Goal: Register for event/course

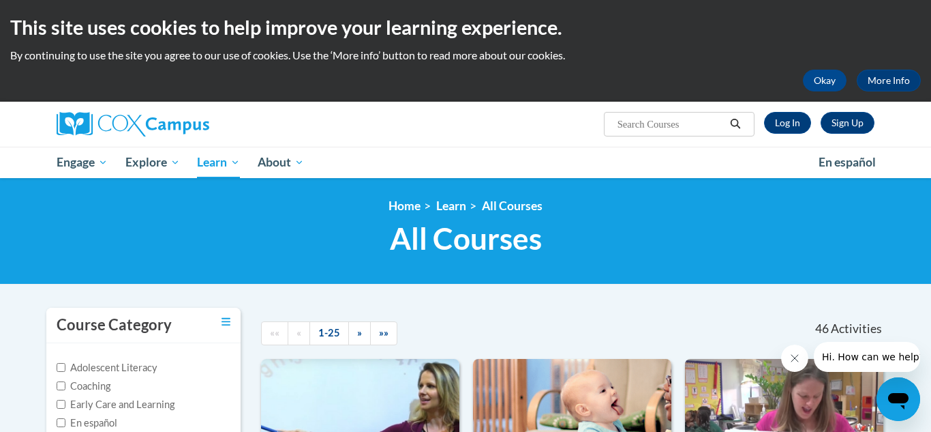
click at [640, 122] on input "Search..." at bounding box center [670, 124] width 109 height 16
type input "talk with me"
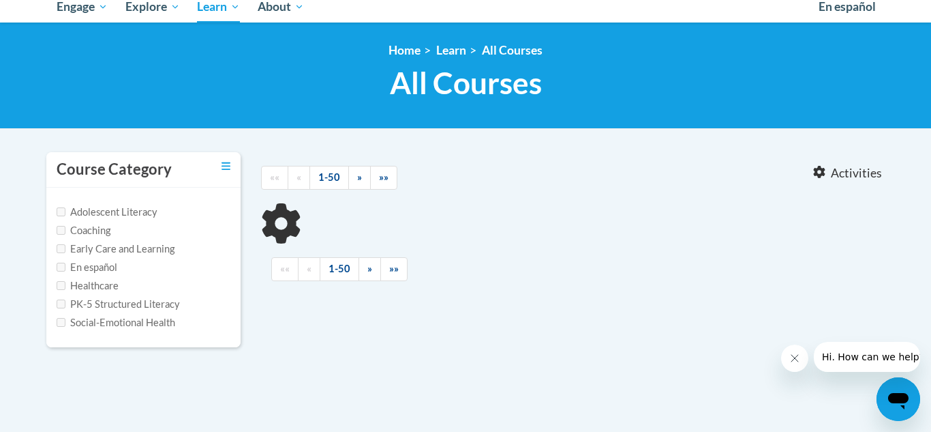
scroll to position [194, 0]
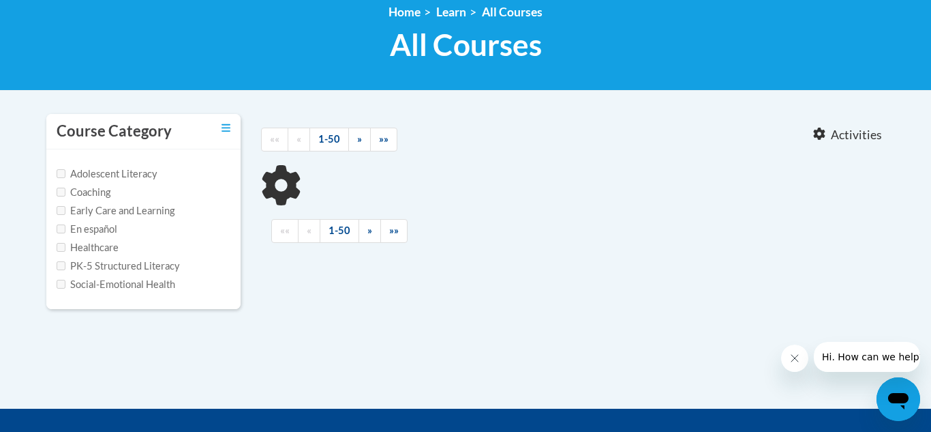
type input "talk with me"
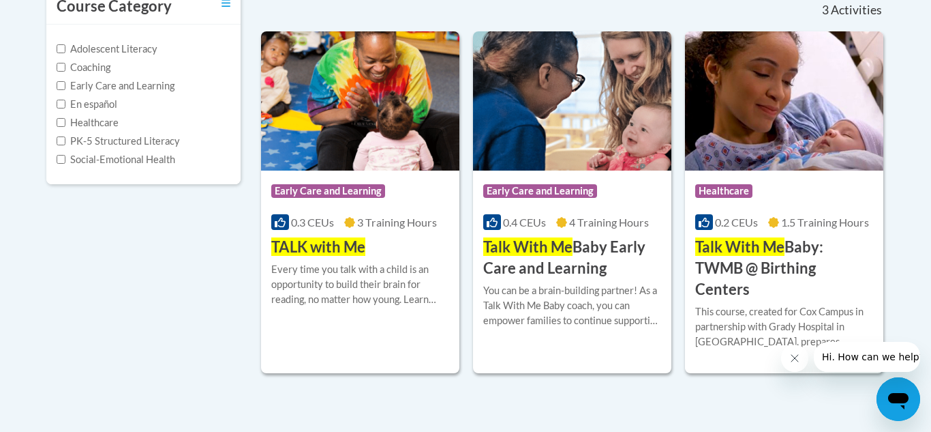
scroll to position [320, 0]
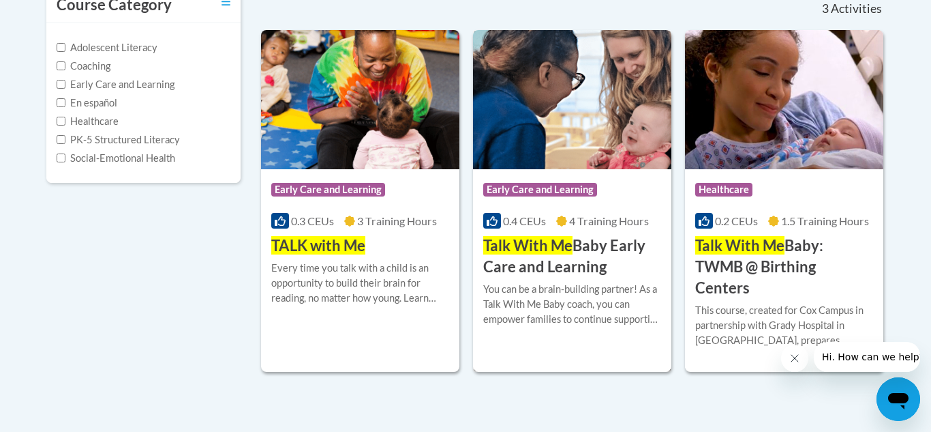
click at [560, 251] on span "Talk With Me" at bounding box center [527, 245] width 89 height 18
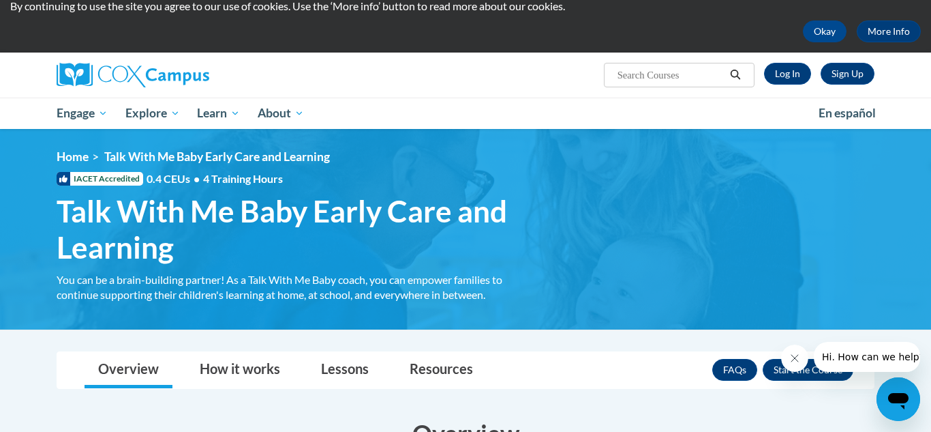
scroll to position [48, 0]
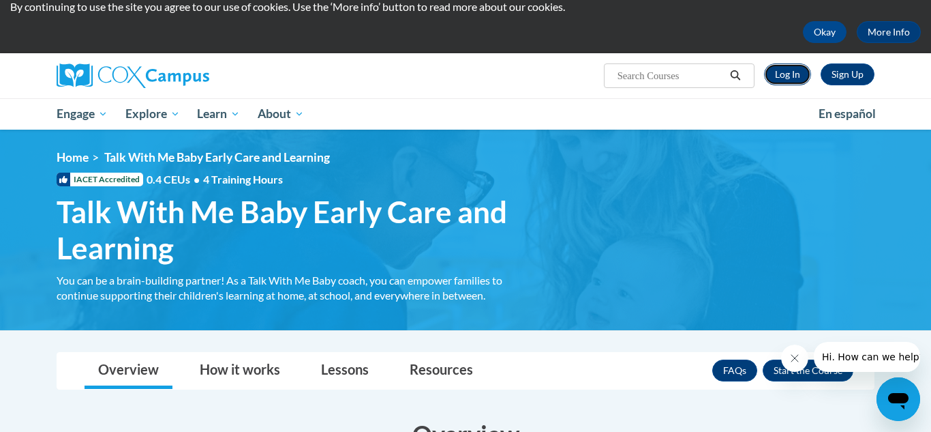
click at [805, 73] on link "Log In" at bounding box center [787, 74] width 47 height 22
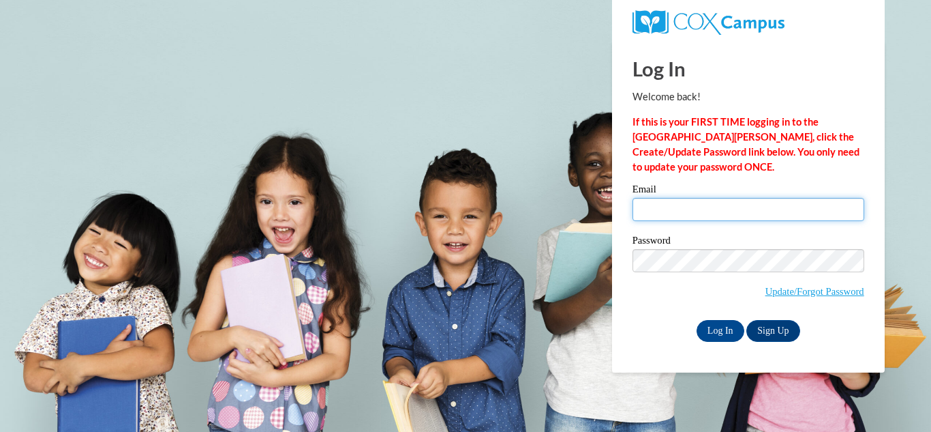
click at [766, 208] on input "Email" at bounding box center [749, 209] width 232 height 23
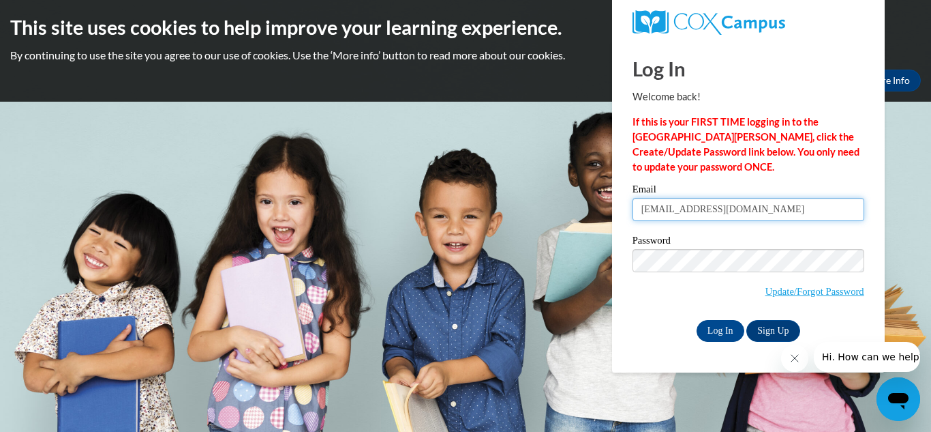
type input "[EMAIL_ADDRESS][DOMAIN_NAME]"
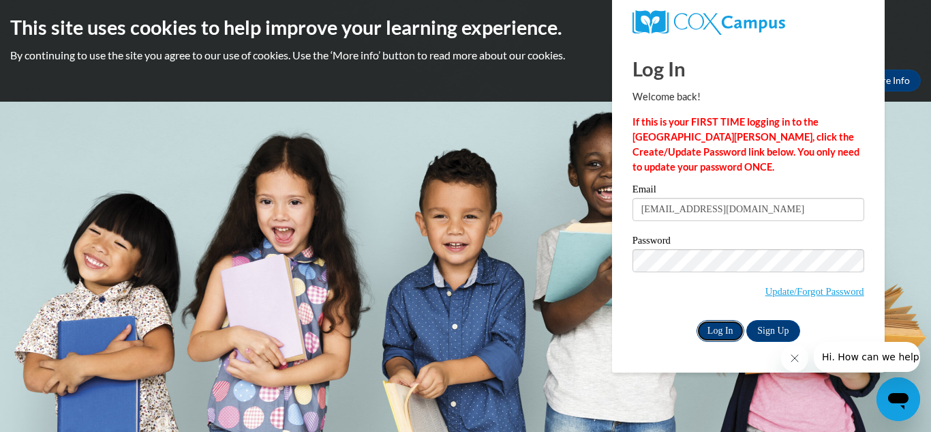
click at [733, 331] on input "Log In" at bounding box center [721, 331] width 48 height 22
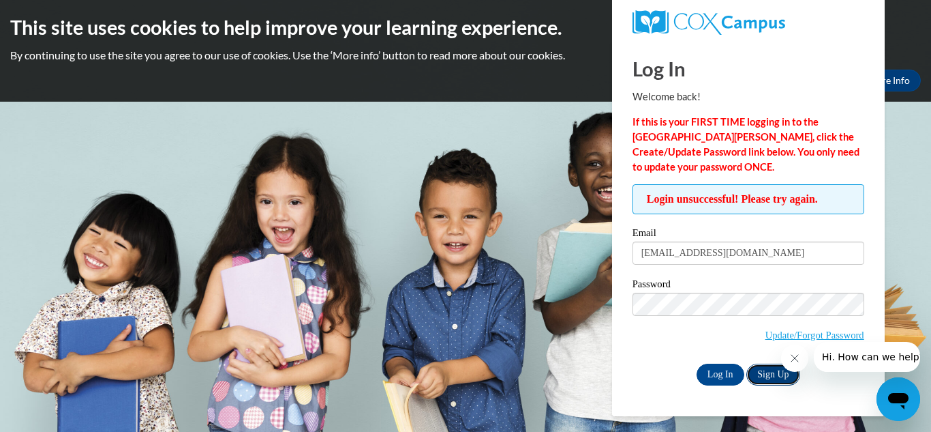
click at [790, 378] on link "Sign Up" at bounding box center [773, 374] width 53 height 22
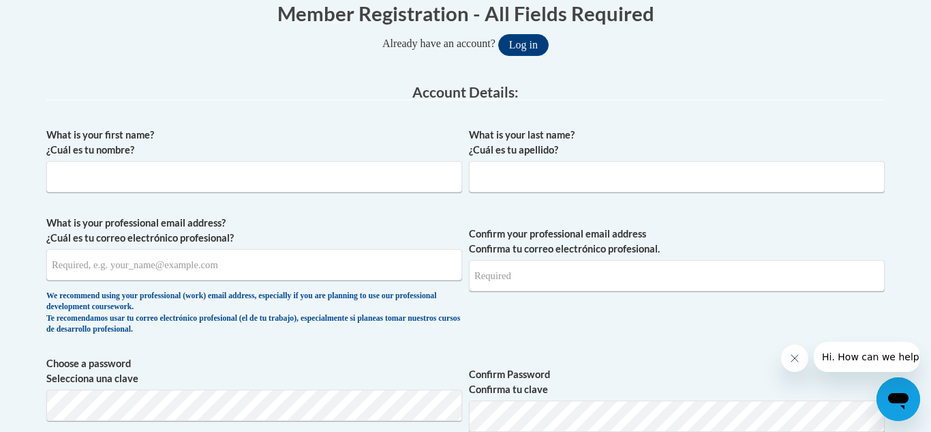
scroll to position [293, 0]
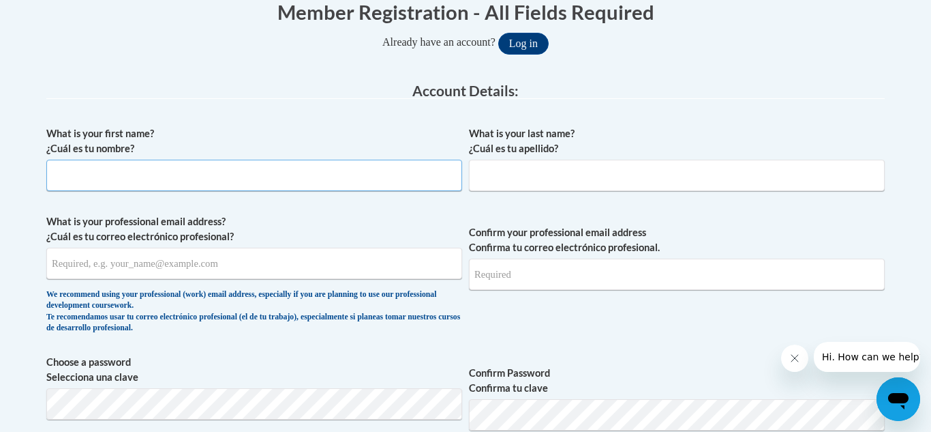
click at [198, 182] on input "What is your first name? ¿Cuál es tu nombre?" at bounding box center [254, 175] width 416 height 31
type input "Addyson"
click at [588, 181] on input "What is your last name? ¿Cuál es tu apellido?" at bounding box center [677, 175] width 416 height 31
type input "Greiner"
click at [361, 265] on input "What is your professional email address? ¿Cuál es tu correo electrónico profesi…" at bounding box center [254, 263] width 416 height 31
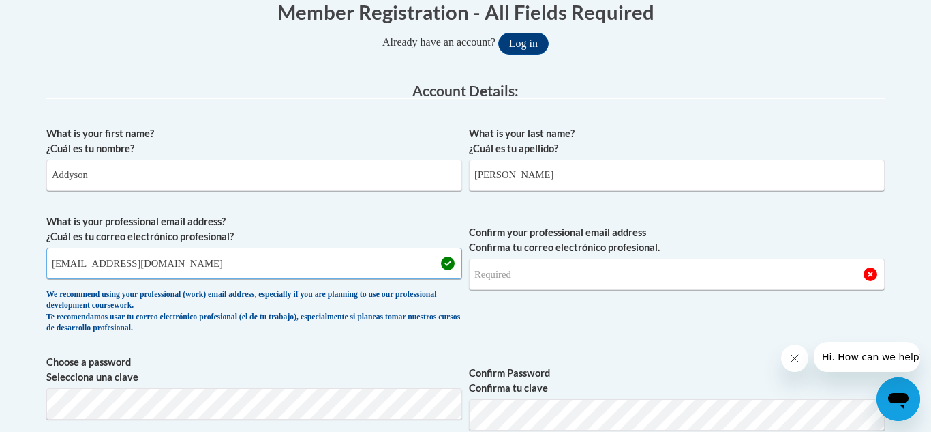
type input "greineraddyson@gmail.com"
click at [511, 279] on input "Confirm your professional email address Confirma tu correo electrónico profesio…" at bounding box center [677, 273] width 416 height 31
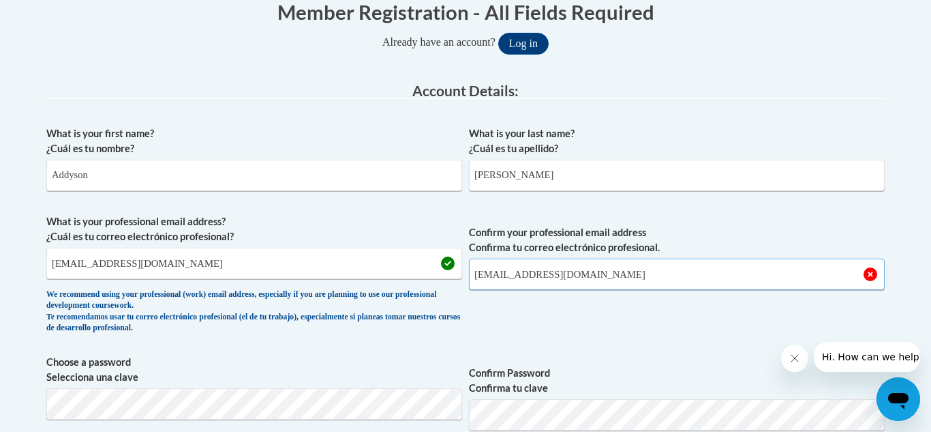
type input "greineraddyson@gmail.com"
click at [584, 291] on span "Confirm your professional email address Confirma tu correo electrónico profesio…" at bounding box center [677, 277] width 416 height 126
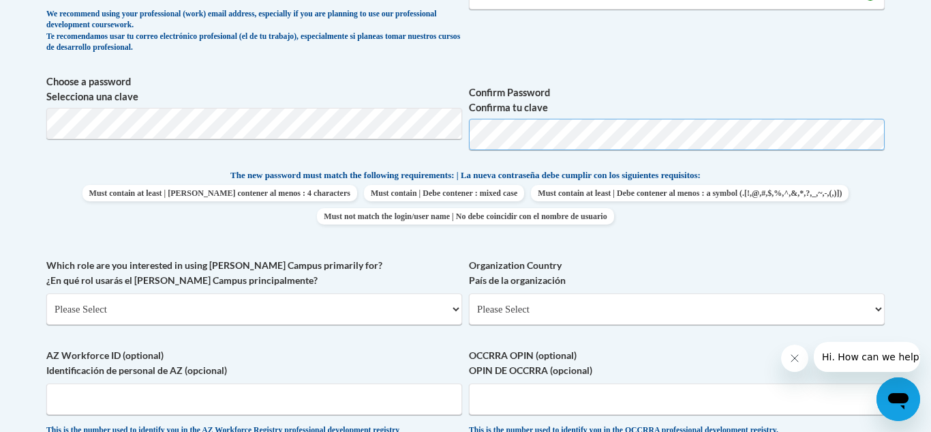
scroll to position [629, 0]
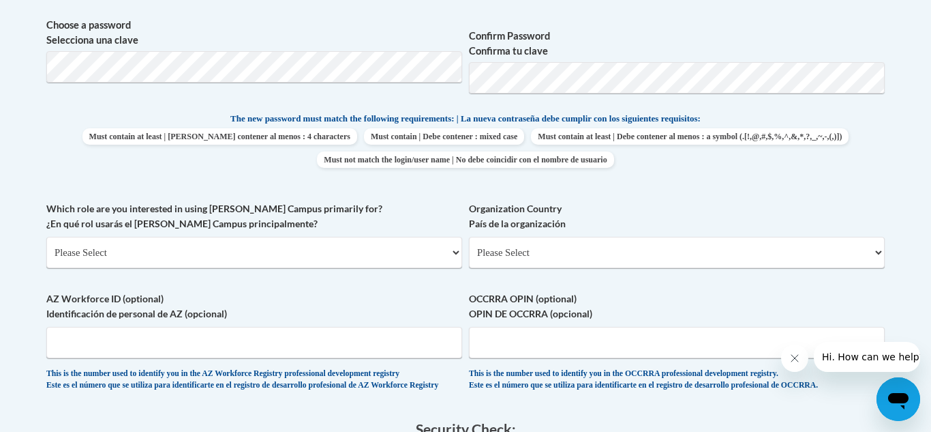
click at [423, 203] on label "Which role are you interested in using Cox Campus primarily for? ¿En qué rol us…" at bounding box center [254, 216] width 416 height 30
click at [423, 237] on select "Please Select College/University | Colegio/Universidad Community/Nonprofit Part…" at bounding box center [254, 252] width 416 height 31
click at [357, 254] on select "Please Select College/University | Colegio/Universidad Community/Nonprofit Part…" at bounding box center [254, 252] width 416 height 31
click at [413, 211] on label "Which role are you interested in using Cox Campus primarily for? ¿En qué rol us…" at bounding box center [254, 216] width 416 height 30
click at [413, 237] on select "Please Select College/University | Colegio/Universidad Community/Nonprofit Part…" at bounding box center [254, 252] width 416 height 31
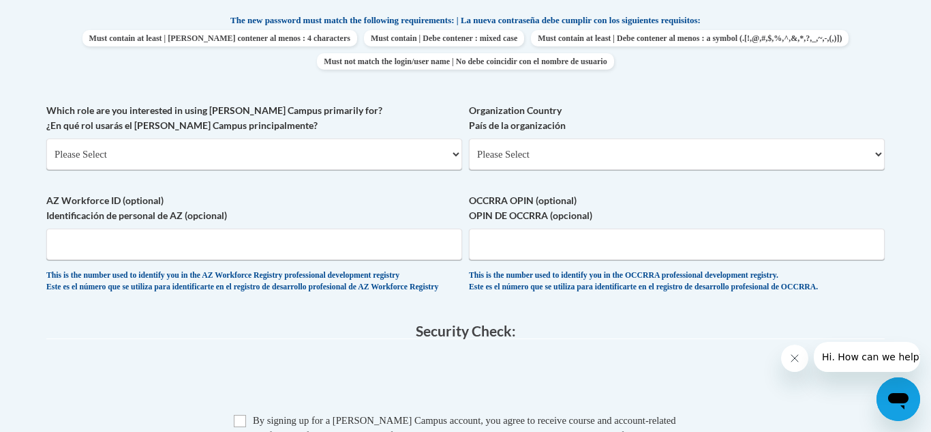
scroll to position [724, 0]
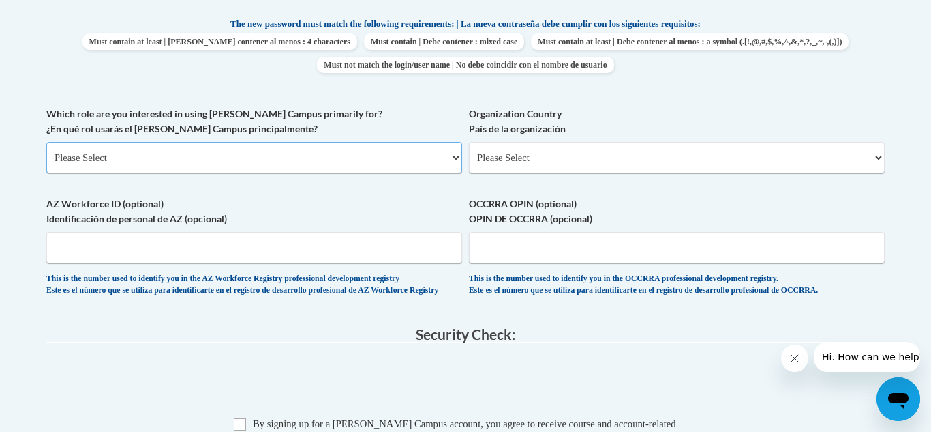
click at [417, 163] on select "Please Select College/University | Colegio/Universidad Community/Nonprofit Part…" at bounding box center [254, 157] width 416 height 31
select select "fbf2d438-af2f-41f8-98f1-81c410e29de3"
click at [46, 142] on select "Please Select College/University | Colegio/Universidad Community/Nonprofit Part…" at bounding box center [254, 157] width 416 height 31
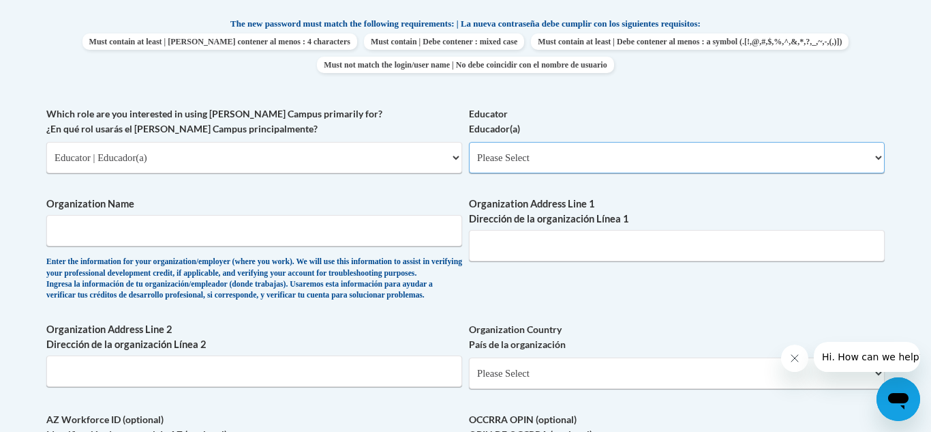
click at [517, 155] on select "Please Select Early Learning/Daycare Teacher/Family Home Care Provider | Maestr…" at bounding box center [677, 157] width 416 height 31
select select "5e2af403-4f2c-4e49-a02f-103e55d7b75b"
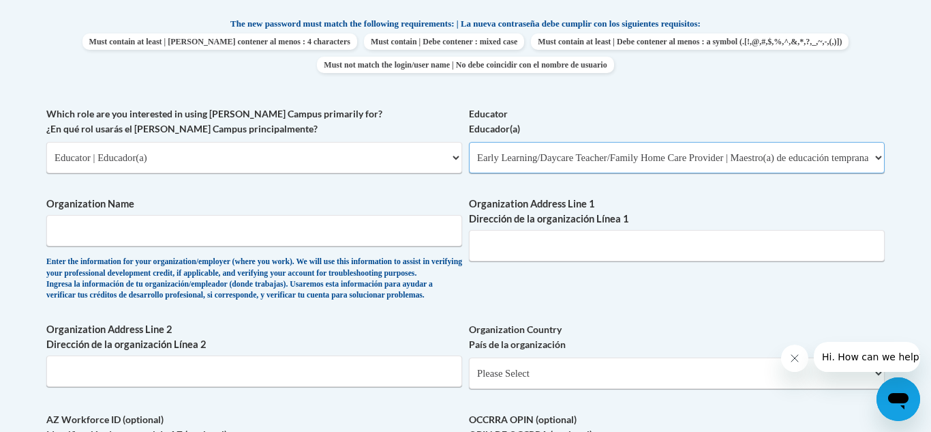
click at [469, 142] on select "Please Select Early Learning/Daycare Teacher/Family Home Care Provider | Maestr…" at bounding box center [677, 157] width 416 height 31
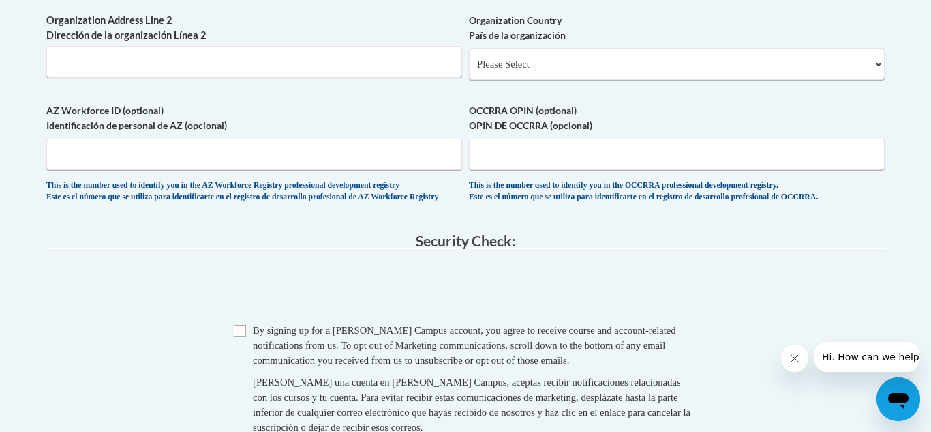
scroll to position [1034, 0]
click at [556, 192] on span "OCCRRA OPIN (optional) OPIN DE OCCRRA (opcional) This is the number used to ide…" at bounding box center [677, 152] width 416 height 100
click at [518, 193] on span "OCCRRA OPIN (optional) OPIN DE OCCRRA (opcional) This is the number used to ide…" at bounding box center [677, 152] width 416 height 100
click at [520, 169] on input "OCCRRA OPIN (optional) OPIN DE OCCRRA (opcional)" at bounding box center [677, 153] width 416 height 31
paste input "1145-2522"
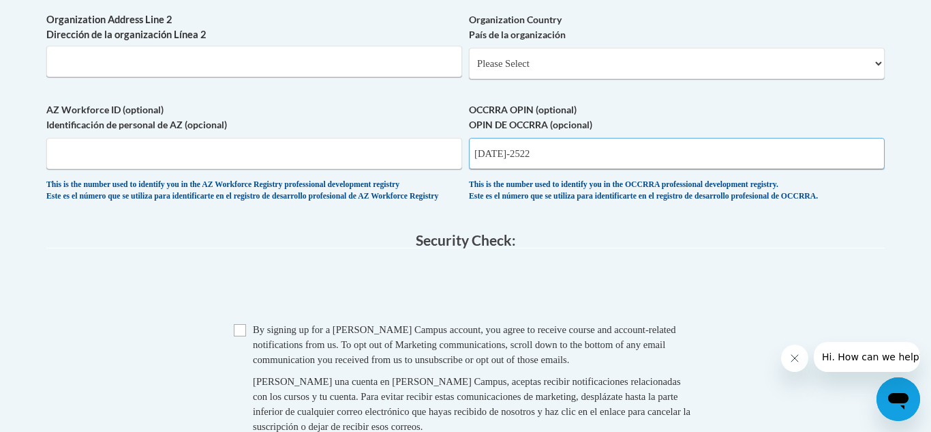
type input "1145-2522"
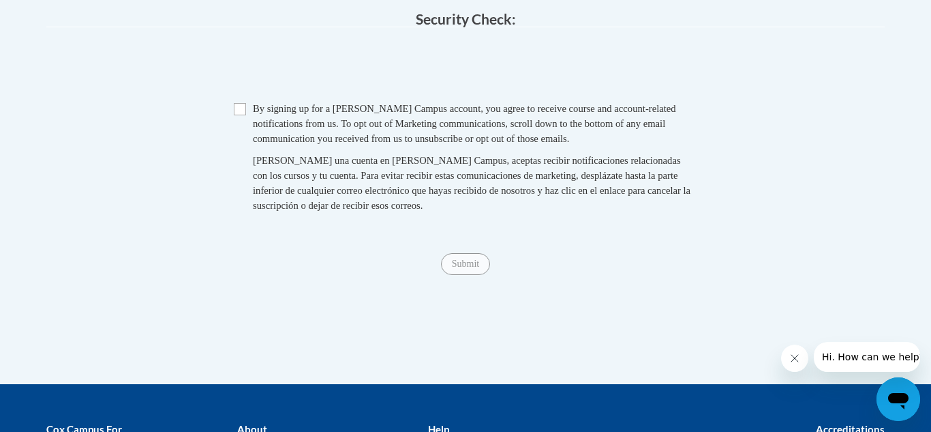
scroll to position [1256, 0]
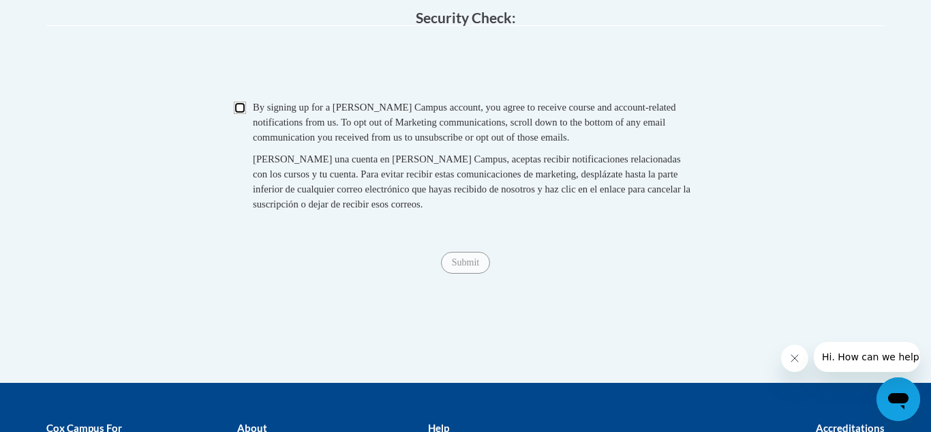
click at [234, 114] on input "Checkbox" at bounding box center [240, 108] width 12 height 12
checkbox input "true"
click at [470, 273] on input "Submit" at bounding box center [465, 263] width 49 height 22
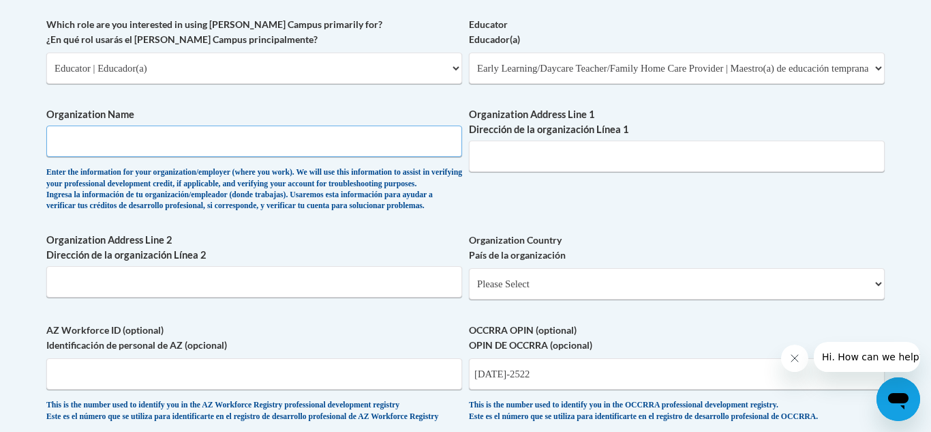
scroll to position [813, 0]
click at [434, 260] on label "Organization Address Line 2 Dirección de la organización Línea 2" at bounding box center [254, 248] width 416 height 30
click at [434, 267] on input "Organization Address Line 2 Dirección de la organización Línea 2" at bounding box center [254, 282] width 416 height 31
click at [278, 147] on input "Organization Name" at bounding box center [254, 141] width 416 height 31
type input "Itsy Bitsy Daycare"
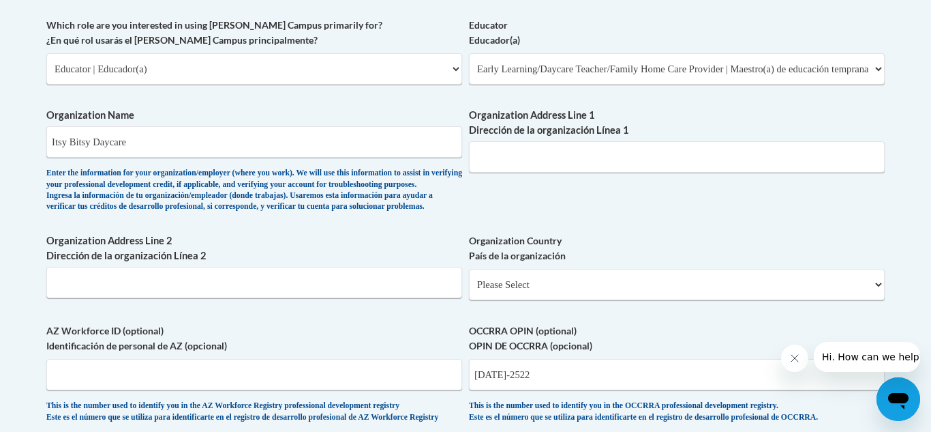
click at [299, 198] on div "Enter the information for your organization/employer (where you work). We will …" at bounding box center [254, 190] width 416 height 45
click at [583, 168] on input "Organization Address Line 1 Dirección de la organización Línea 1" at bounding box center [677, 156] width 416 height 31
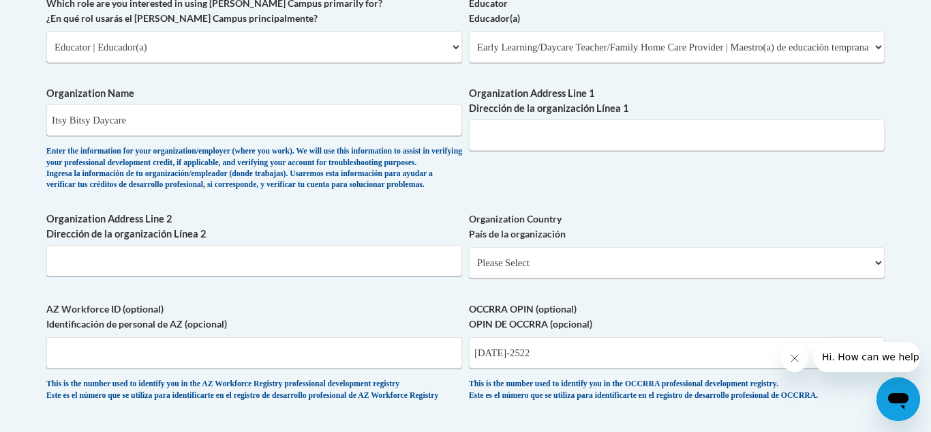
scroll to position [834, 0]
click at [576, 138] on input "Organization Address Line 1 Dirección de la organización Línea 1" at bounding box center [677, 135] width 416 height 31
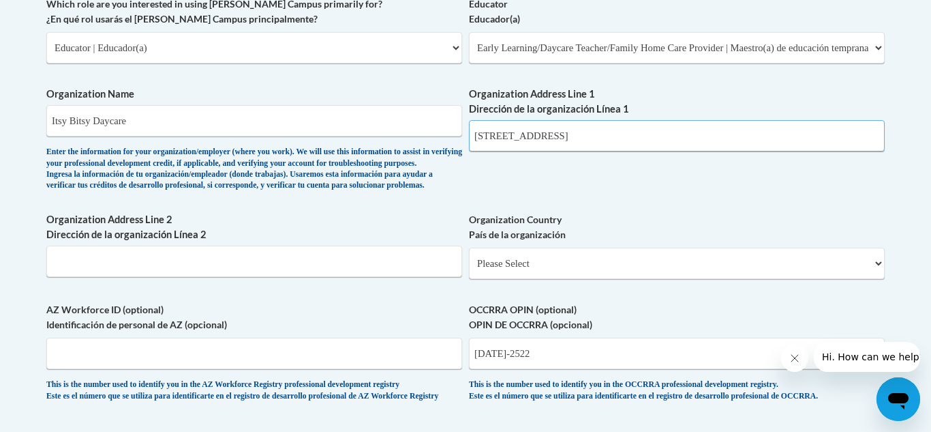
type input "1051 Sugar Grove Rd,"
click at [550, 279] on select "Please Select United States | Estados Unidos Outside of the United States | Fue…" at bounding box center [677, 263] width 416 height 31
select select "ad49bcad-a171-4b2e-b99c-48b446064914"
click at [469, 269] on select "Please Select United States | Estados Unidos Outside of the United States | Fue…" at bounding box center [677, 263] width 416 height 31
select select
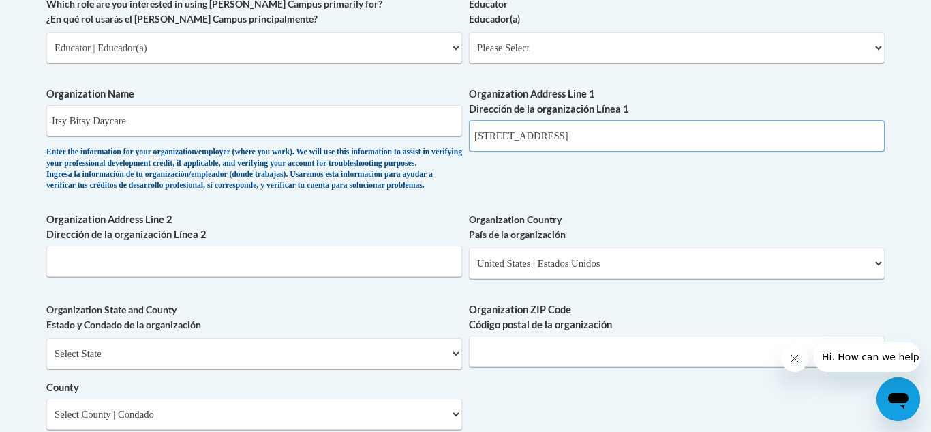
click at [625, 138] on input "1051 Sugar Grove Rd," at bounding box center [677, 135] width 416 height 31
type input "1051 Sugar Grove Rd, Lancaster OH 43130"
click at [597, 178] on div "What is your first name? ¿Cuál es tu nombre? Addyson What is your last name? ¿C…" at bounding box center [465, 72] width 839 height 989
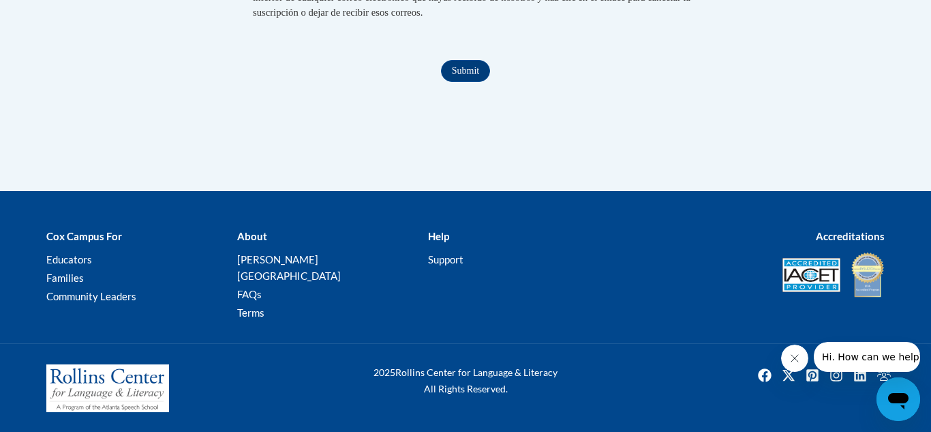
scroll to position [1617, 0]
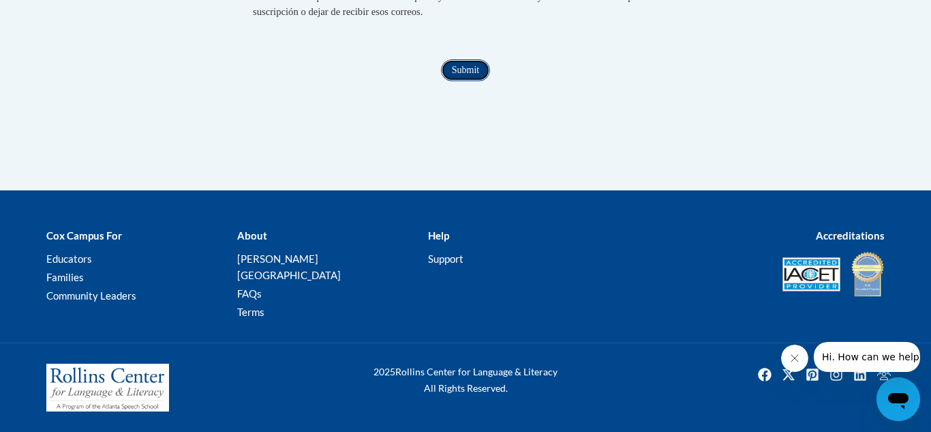
click at [458, 78] on input "Submit" at bounding box center [465, 70] width 49 height 22
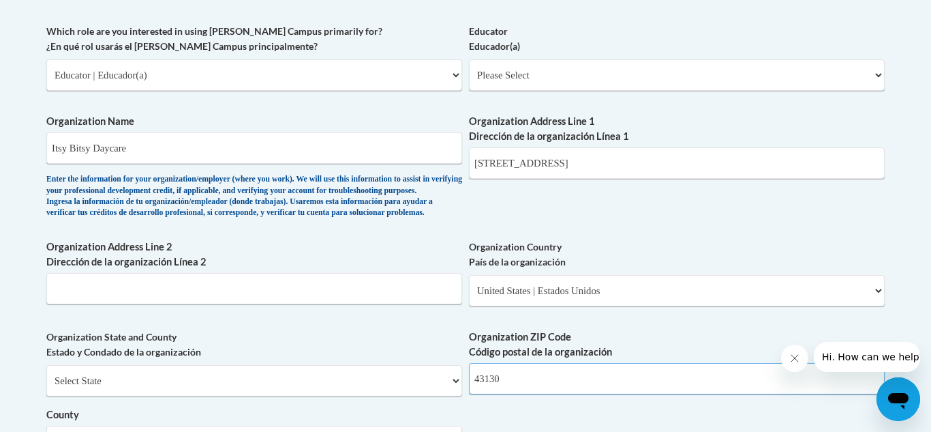
scroll to position [805, 0]
type input "43130"
click at [352, 398] on select "Select State Alabama Alaska Arizona Arkansas California Colorado Connecticut De…" at bounding box center [254, 381] width 416 height 31
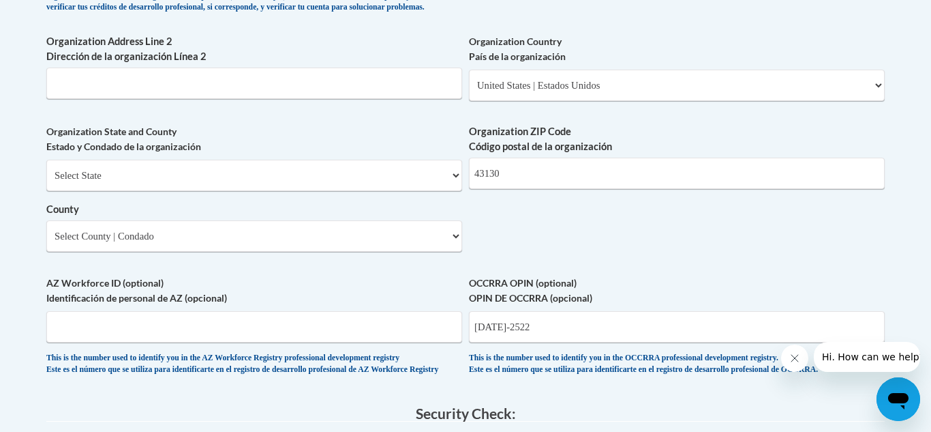
scroll to position [1015, 0]
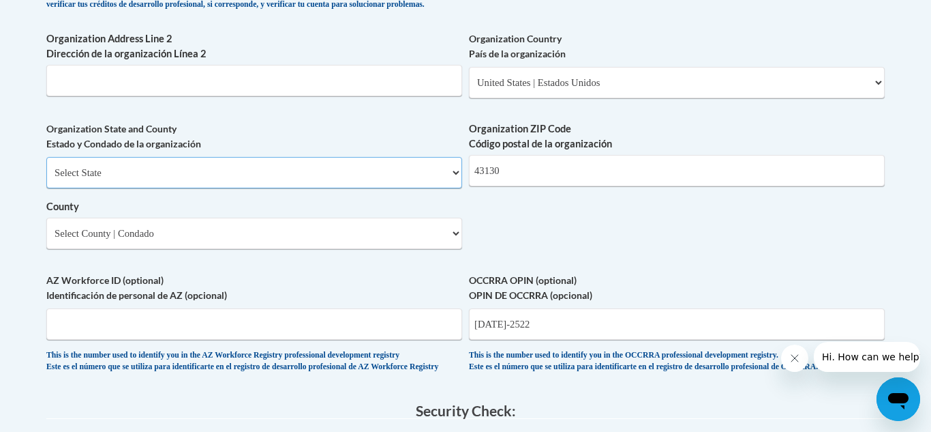
click at [275, 188] on select "Select State Alabama Alaska Arizona Arkansas California Colorado Connecticut De…" at bounding box center [254, 172] width 416 height 31
select select "Ohio"
click at [46, 179] on select "Select State Alabama Alaska Arizona Arkansas California Colorado Connecticut De…" at bounding box center [254, 172] width 416 height 31
click at [292, 249] on select "Select County Adams Allen Ashland Ashtabula Athens Auglaize Belmont Brown Butle…" at bounding box center [254, 233] width 416 height 31
select select "Fairfield"
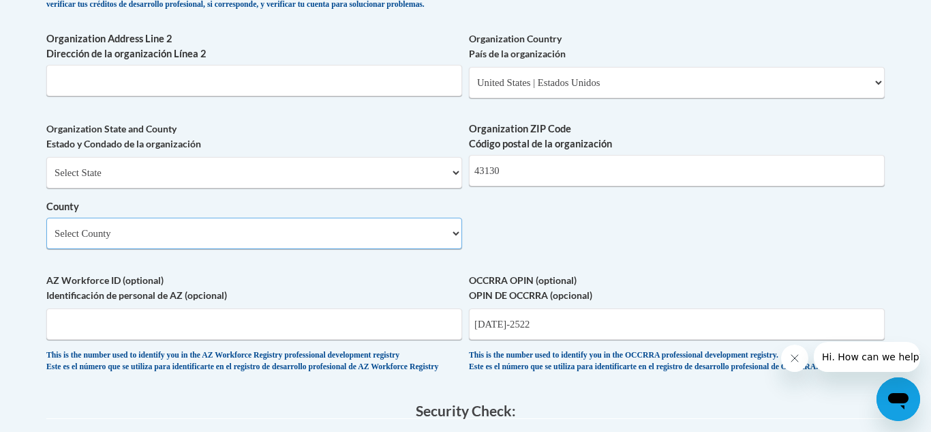
click at [46, 240] on select "Select County Adams Allen Ashland Ashtabula Athens Auglaize Belmont Brown Butle…" at bounding box center [254, 233] width 416 height 31
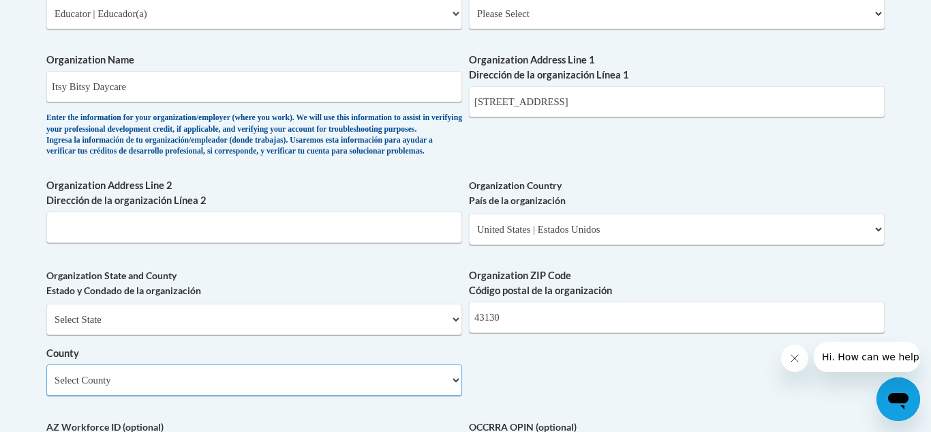
scroll to position [863, 0]
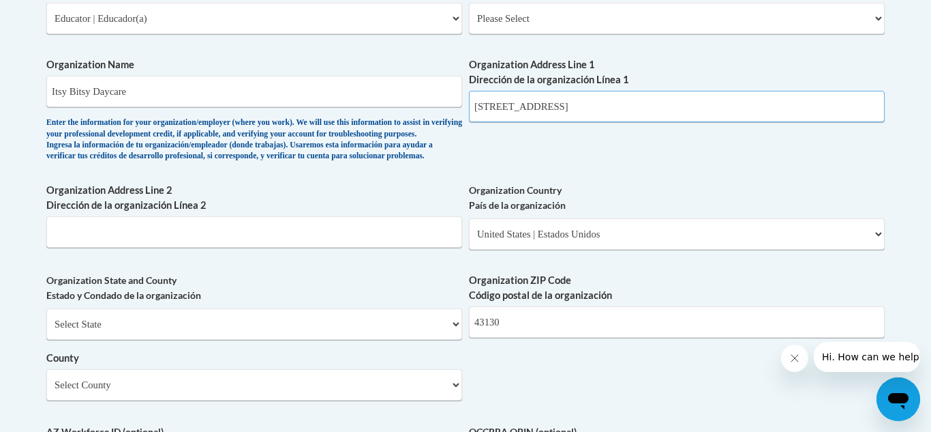
click at [568, 111] on input "1051 Sugar Grove Rd, Lancaster OH 43130" at bounding box center [677, 106] width 416 height 31
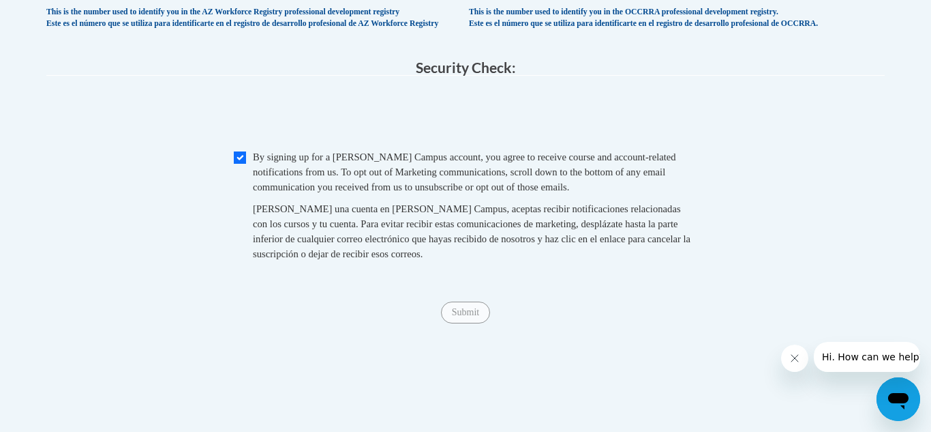
scroll to position [1357, 0]
click at [477, 324] on input "Submit" at bounding box center [465, 313] width 49 height 22
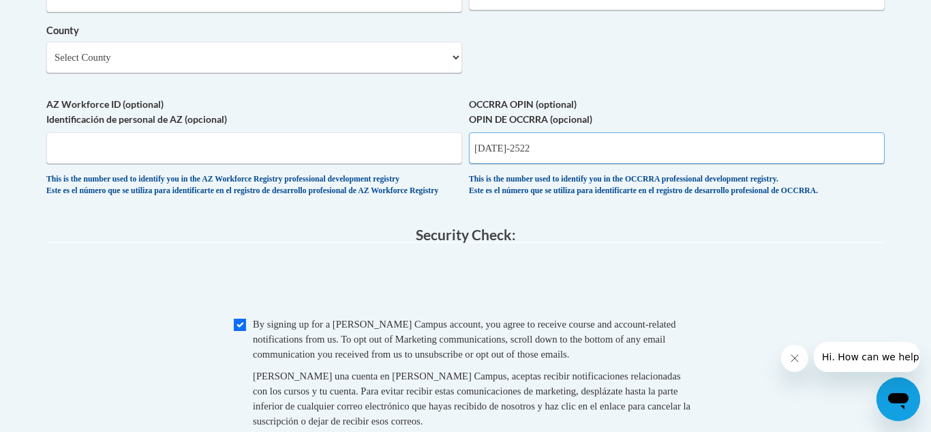
scroll to position [1188, 0]
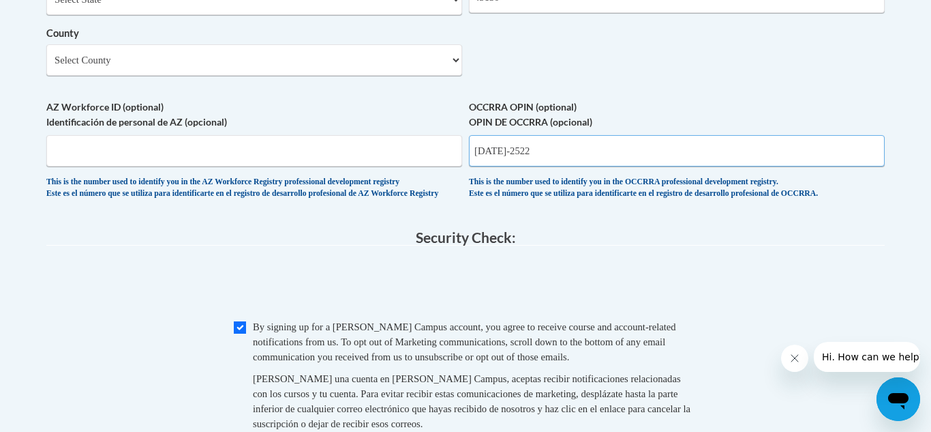
click at [567, 166] on input "1145-2522" at bounding box center [677, 150] width 416 height 31
click at [593, 310] on span "0cAFcWeA49GmBM_jCcTaKRNhJgsHadqlyTKSvgZI1056lV5je6kp83xjEfOv5BtZEGrbaWH72HztZtL…" at bounding box center [465, 285] width 839 height 53
click at [502, 166] on input "1145-2522" at bounding box center [677, 150] width 416 height 31
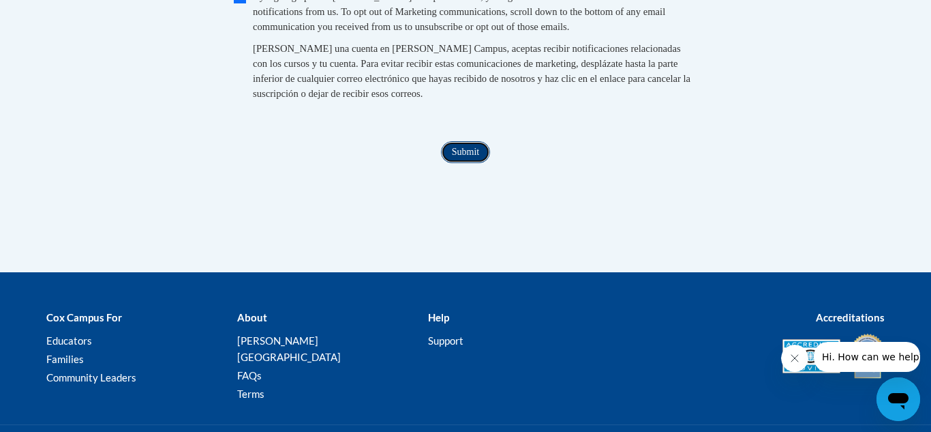
click at [468, 163] on input "Submit" at bounding box center [465, 152] width 49 height 22
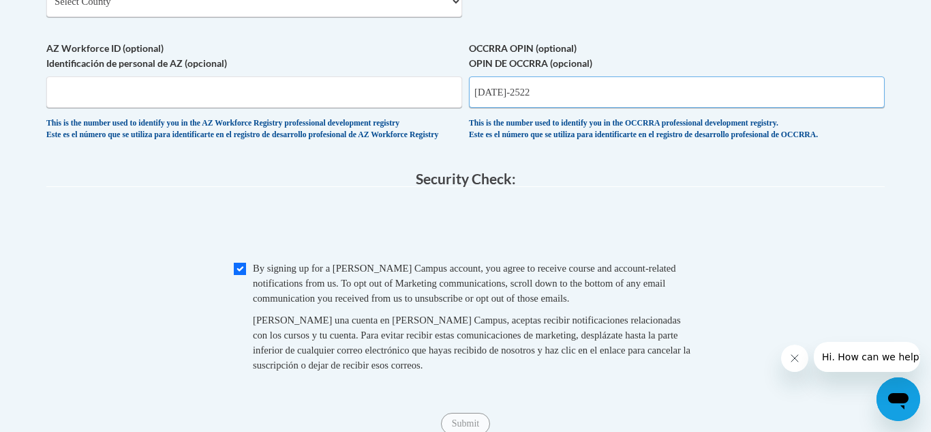
scroll to position [1245, 0]
click at [473, 109] on input "1145-2522" at bounding box center [677, 93] width 416 height 31
type input "OPIN: 1145-2522"
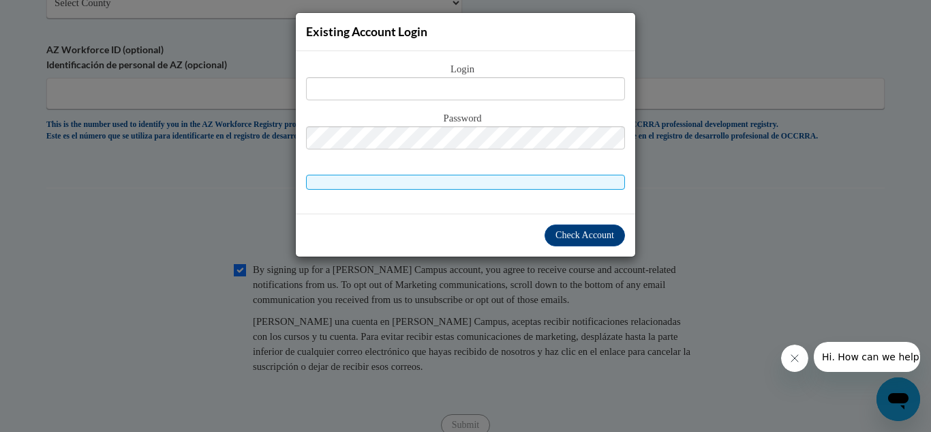
click at [793, 361] on icon "Close message from company" at bounding box center [795, 358] width 11 height 11
click at [735, 205] on div "Existing Account Login Login Password" at bounding box center [465, 216] width 931 height 432
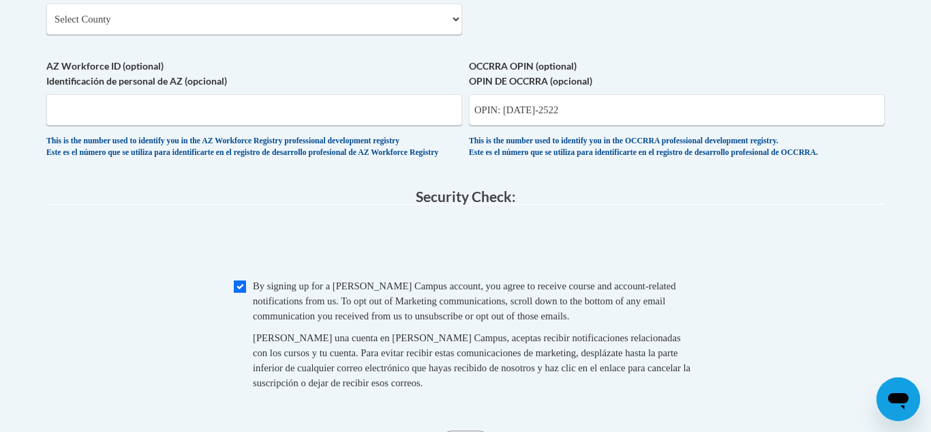
scroll to position [1233, 0]
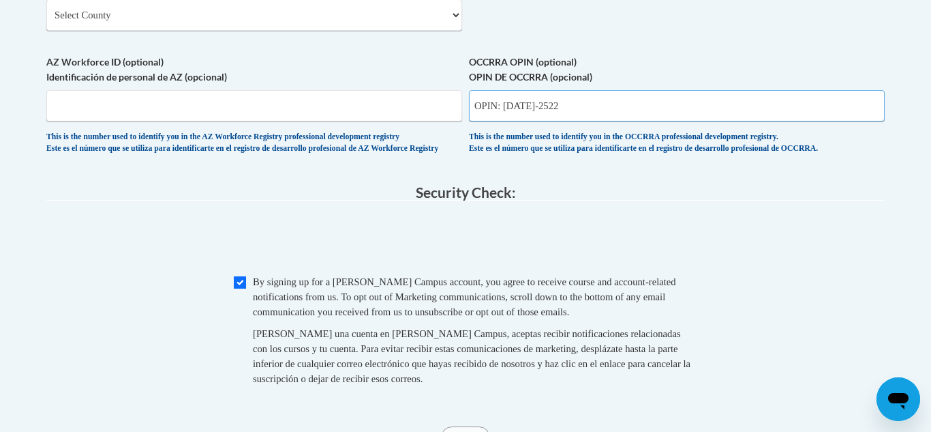
click at [576, 121] on input "OPIN: 1145-2522" at bounding box center [677, 105] width 416 height 31
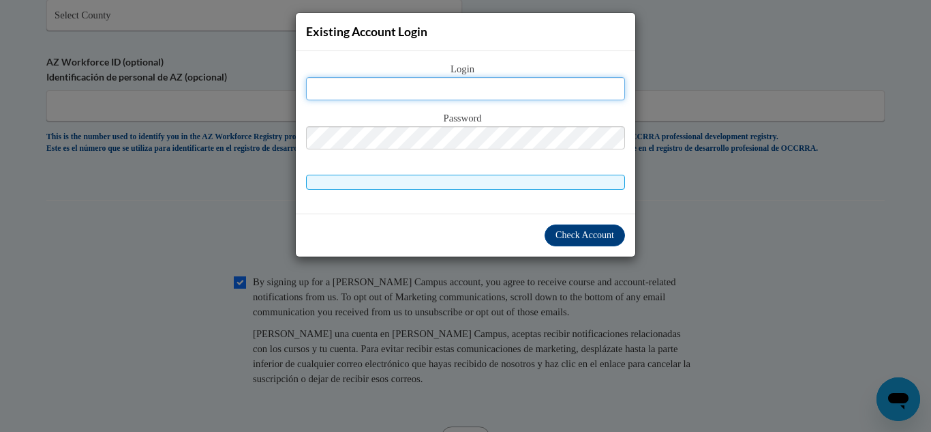
click at [510, 90] on input "text" at bounding box center [465, 88] width 319 height 23
type input "greineraddyson@gmail.com"
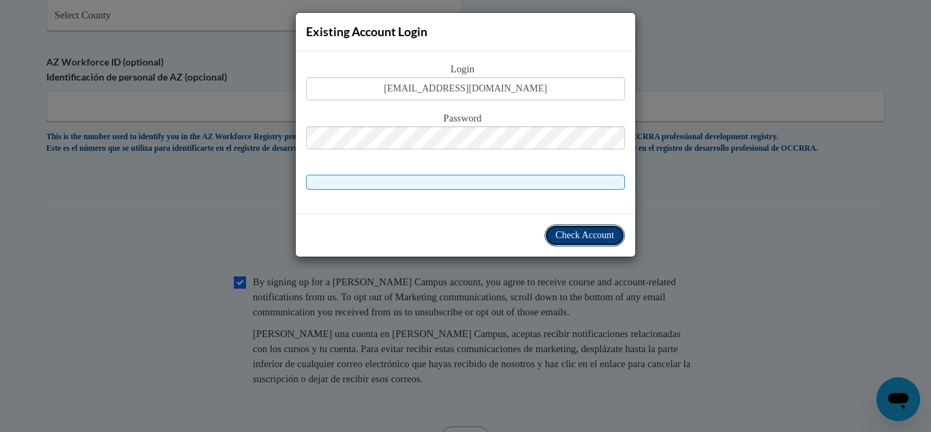
click at [580, 235] on span "Check Account" at bounding box center [585, 235] width 59 height 10
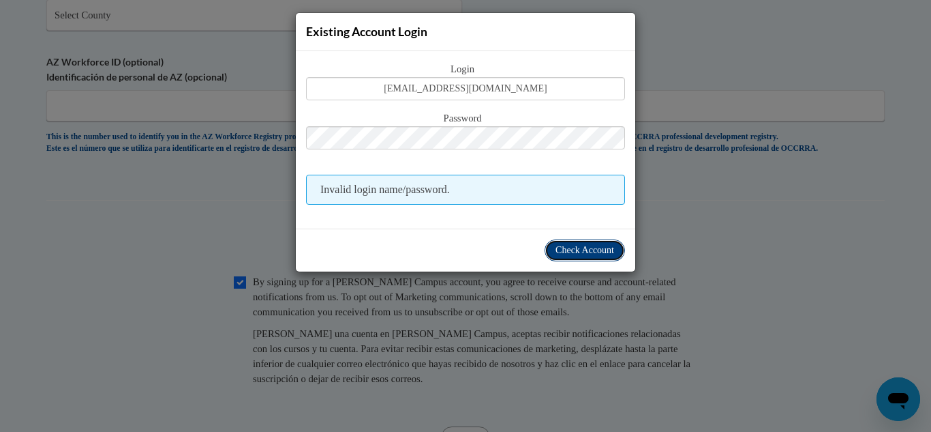
click at [601, 246] on span "Check Account" at bounding box center [585, 250] width 59 height 10
click at [655, 286] on div "Existing Account Login Login greineraddyson@gmail.com Password Invalid login na…" at bounding box center [465, 216] width 931 height 432
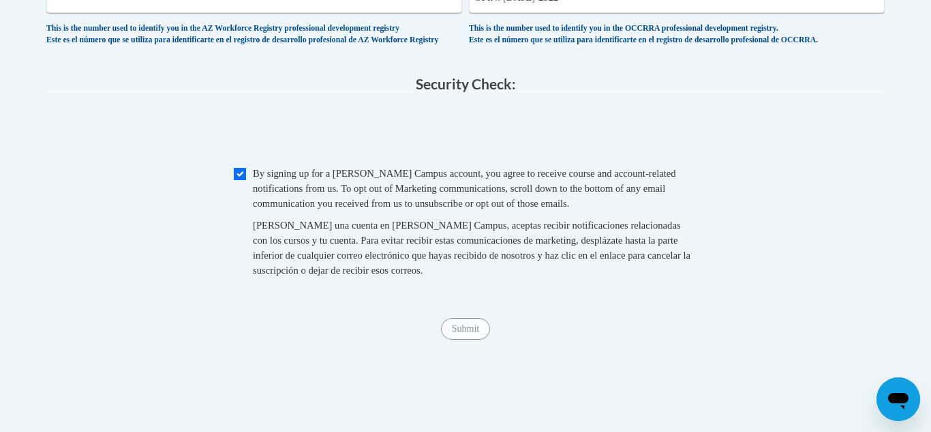
scroll to position [1341, 0]
click at [471, 340] on input "Submit" at bounding box center [465, 329] width 49 height 22
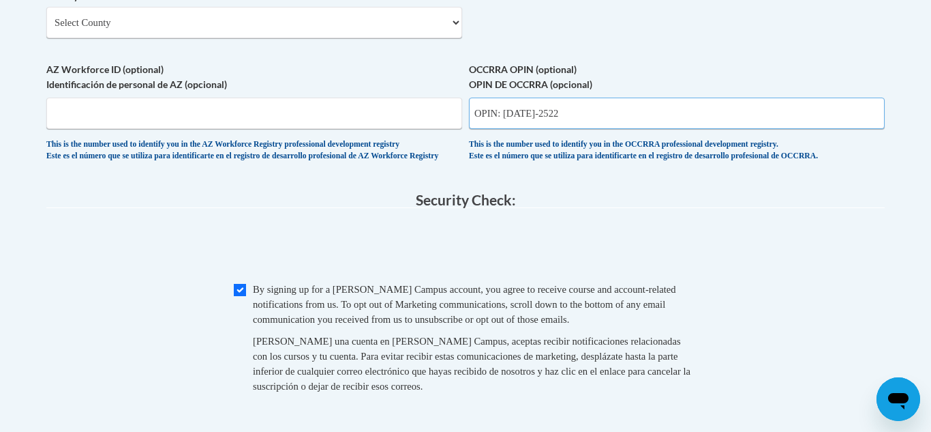
scroll to position [1219, 0]
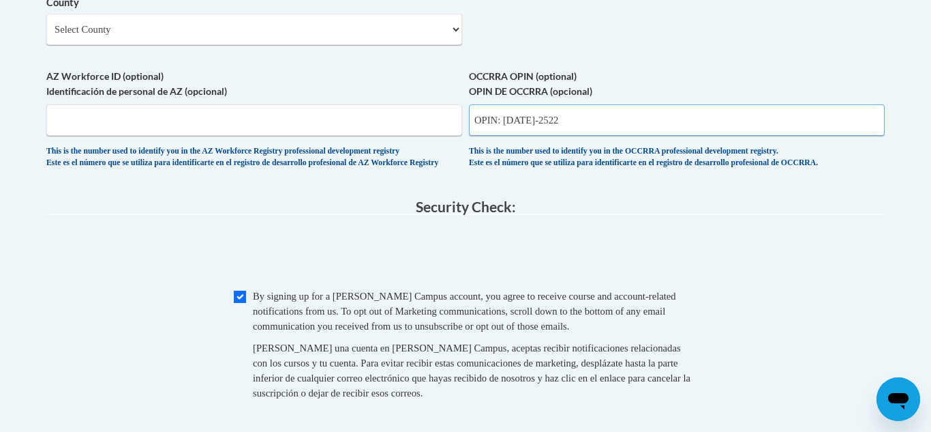
drag, startPoint x: 573, startPoint y: 140, endPoint x: 452, endPoint y: 138, distance: 120.7
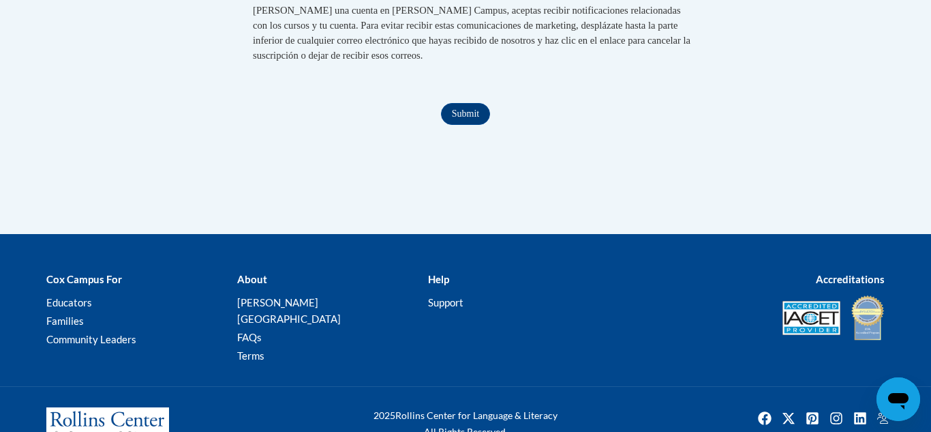
scroll to position [1605, 0]
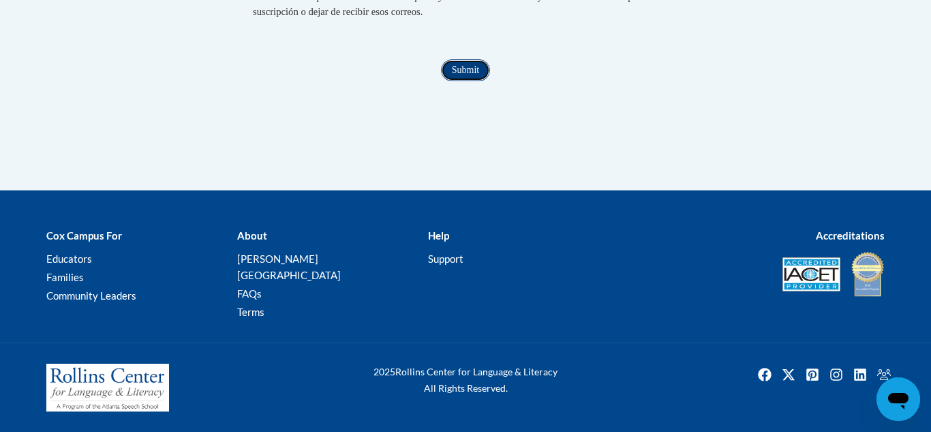
click at [459, 81] on input "Submit" at bounding box center [465, 70] width 49 height 22
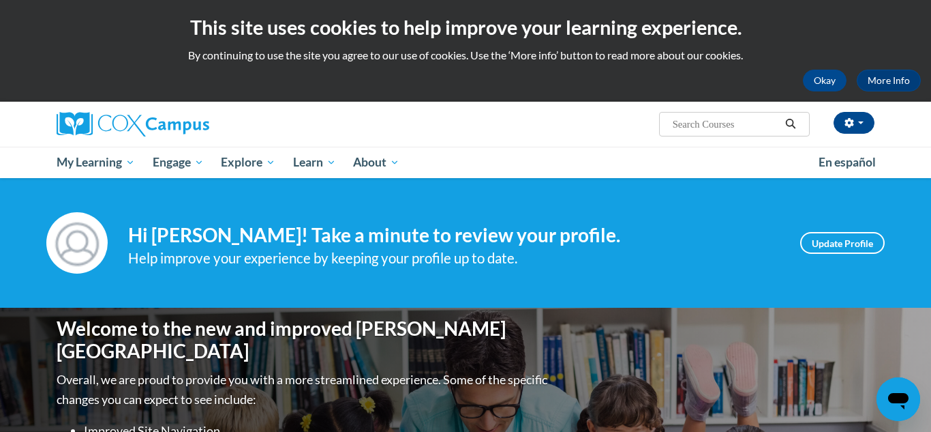
click at [762, 124] on input "Search..." at bounding box center [726, 124] width 109 height 16
type input "talk with me"
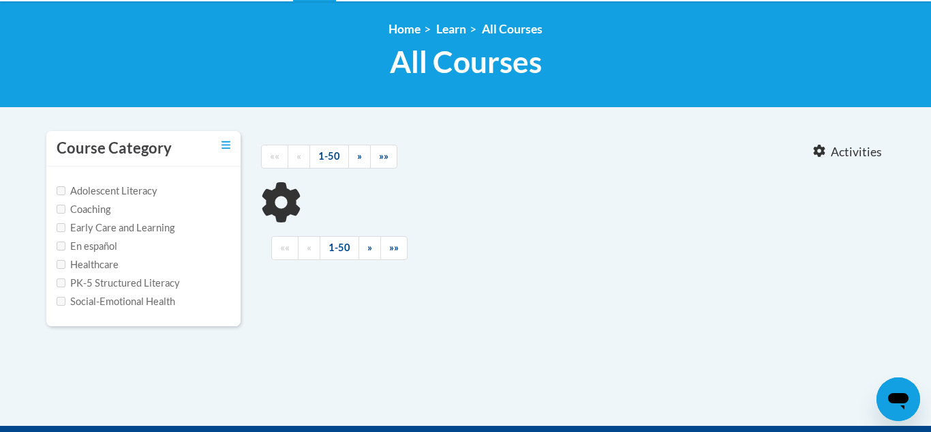
scroll to position [177, 0]
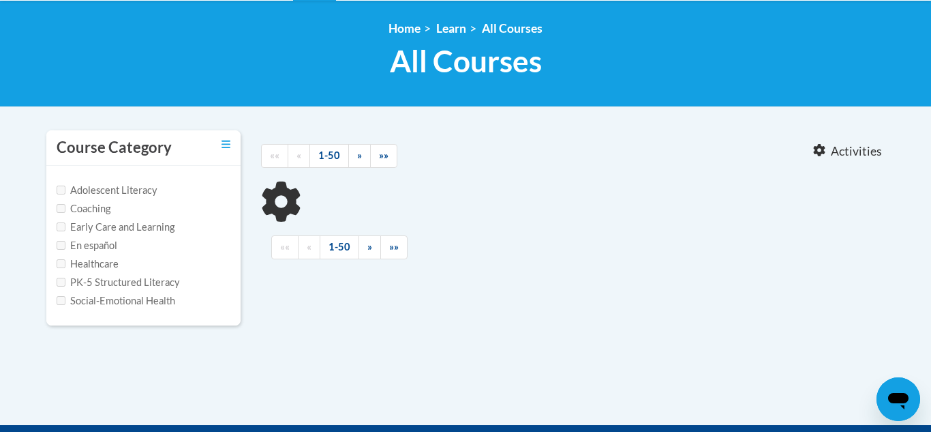
type input "talk with me"
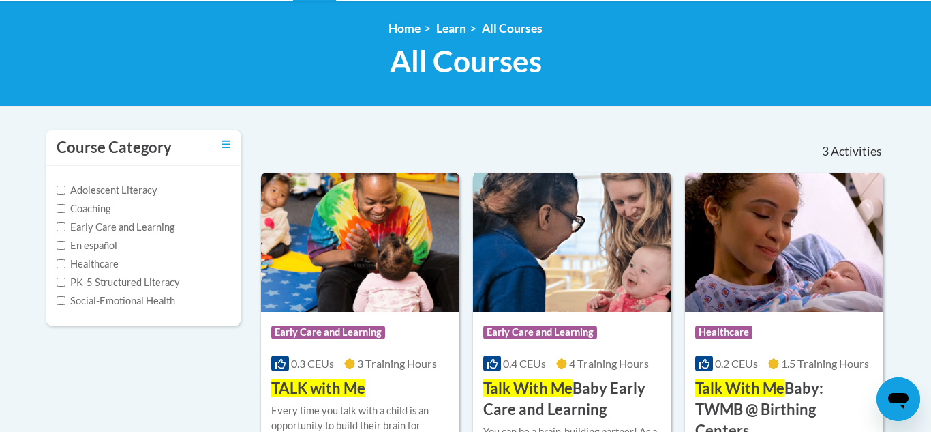
click at [584, 294] on img at bounding box center [572, 242] width 198 height 139
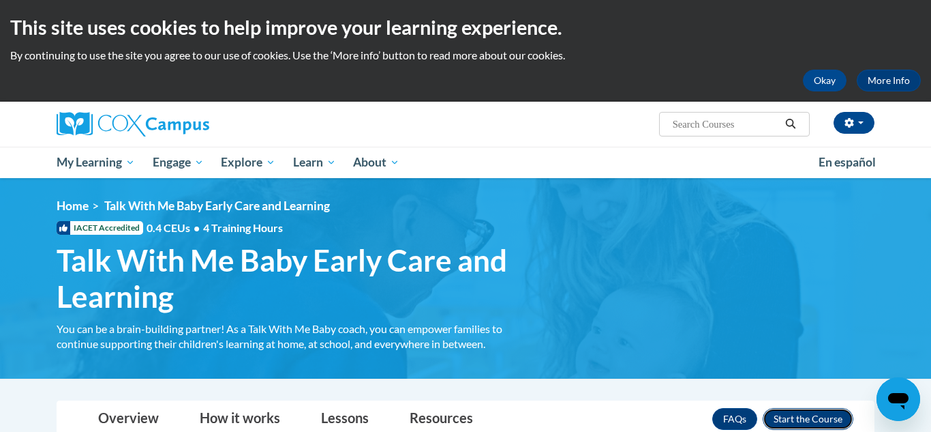
click at [836, 418] on button "Enroll" at bounding box center [808, 419] width 91 height 22
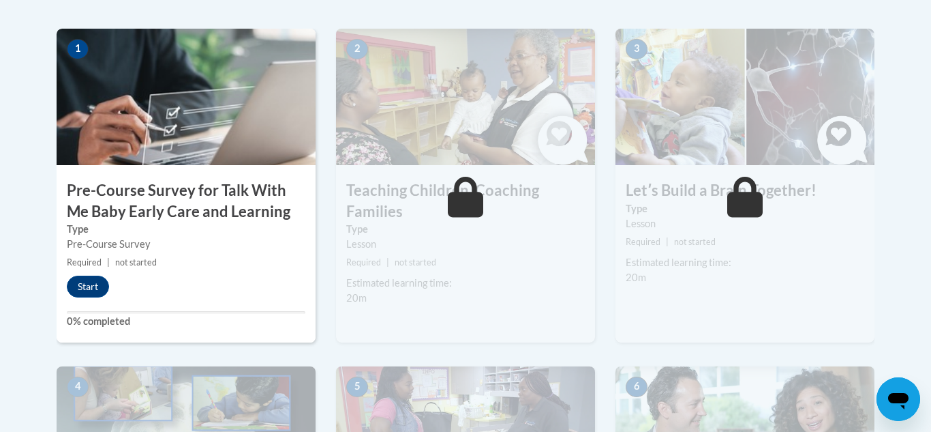
scroll to position [432, 0]
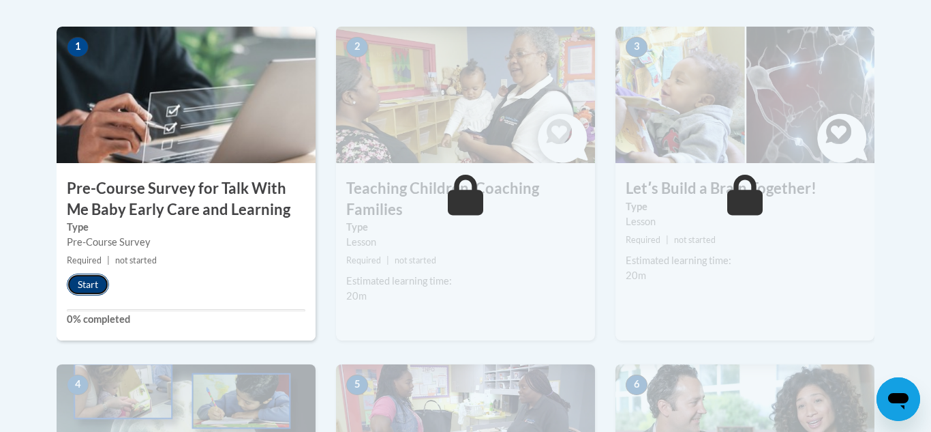
click at [93, 288] on button "Start" at bounding box center [88, 284] width 42 height 22
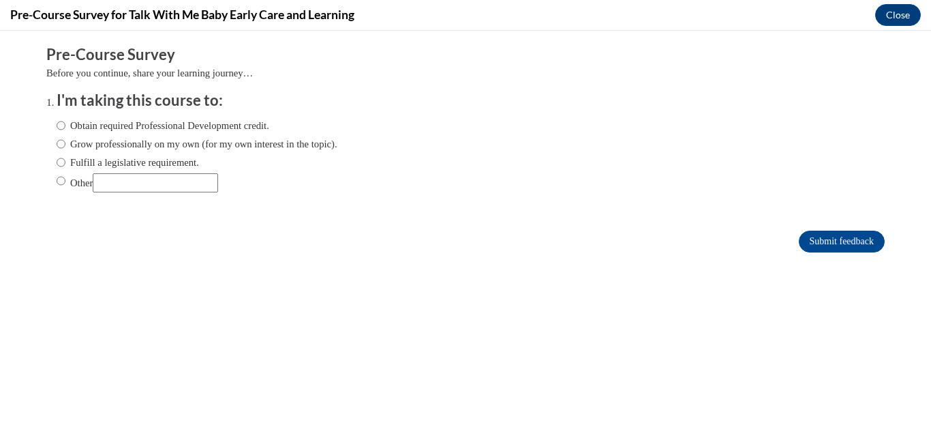
scroll to position [0, 0]
click at [210, 122] on label "Obtain required Professional Development credit." at bounding box center [163, 125] width 213 height 15
click at [65, 122] on input "Obtain required Professional Development credit." at bounding box center [61, 125] width 9 height 15
radio input "true"
click at [859, 241] on input "Submit feedback" at bounding box center [842, 241] width 86 height 22
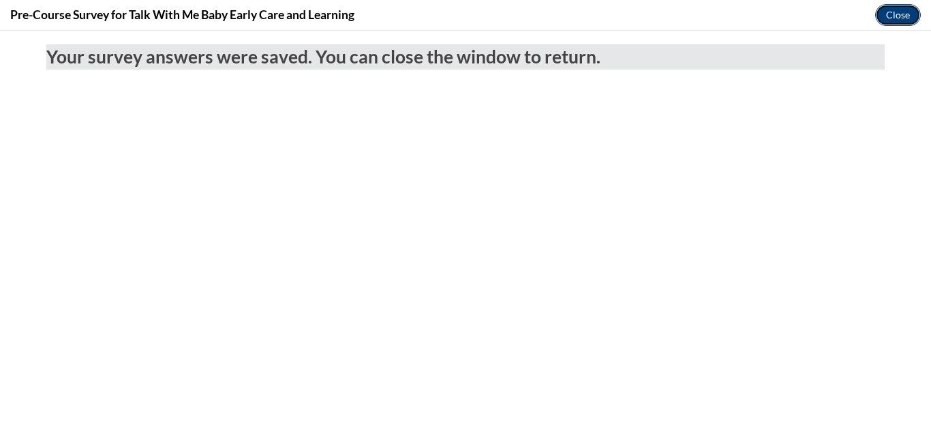
click at [903, 16] on button "Close" at bounding box center [899, 15] width 46 height 22
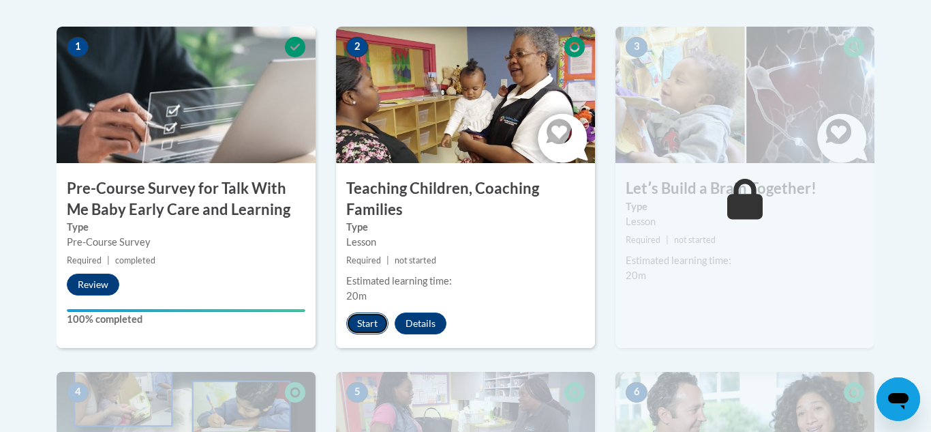
click at [370, 323] on button "Start" at bounding box center [367, 323] width 42 height 22
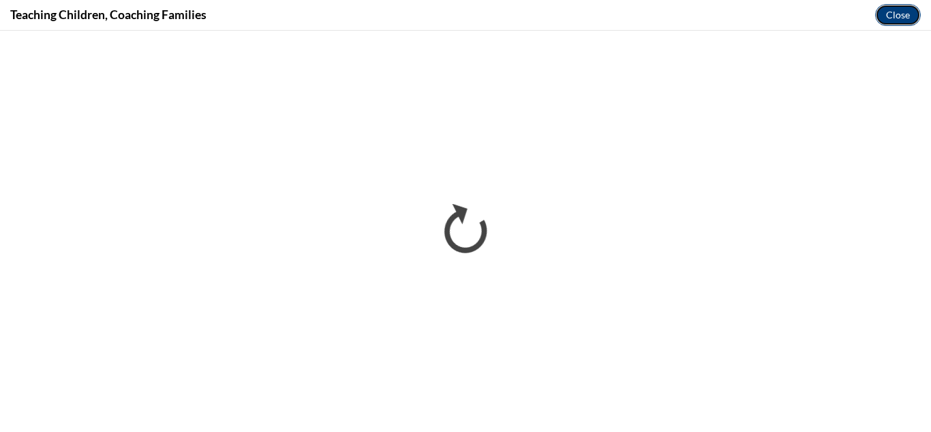
click at [900, 8] on button "Close" at bounding box center [899, 15] width 46 height 22
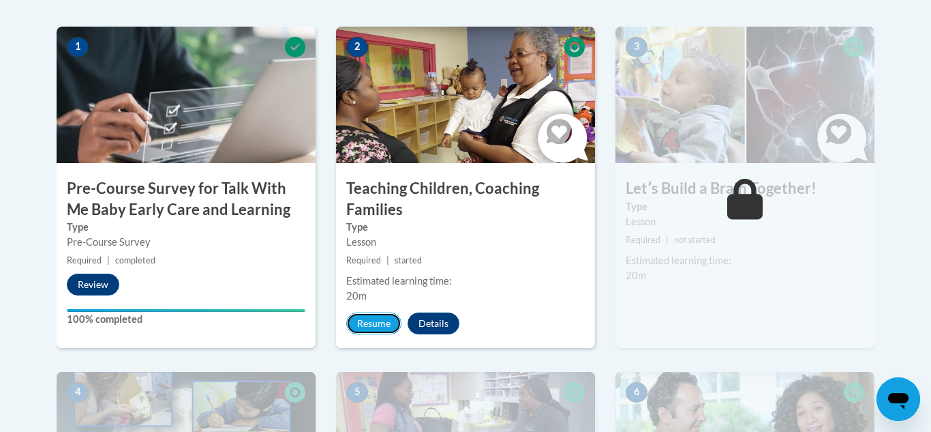
click at [374, 331] on button "Resume" at bounding box center [373, 323] width 55 height 22
